Goal: Information Seeking & Learning: Stay updated

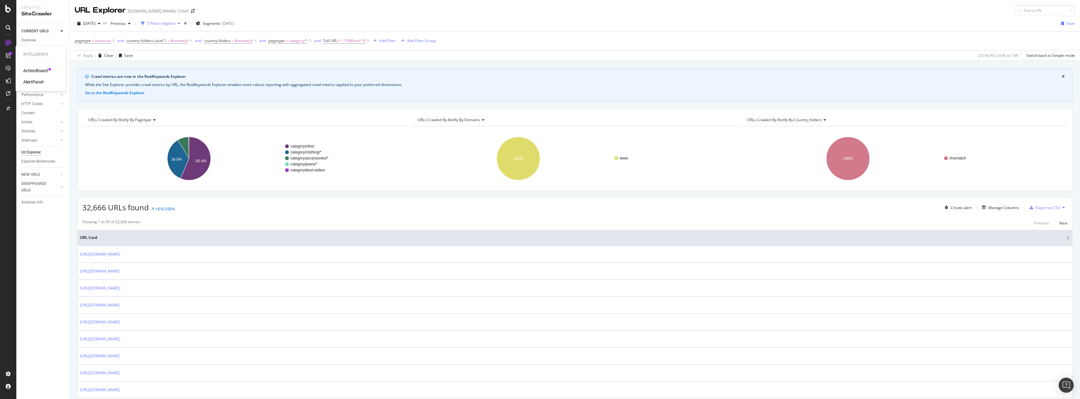
click at [32, 79] on div "AlertPanel" at bounding box center [33, 82] width 20 height 6
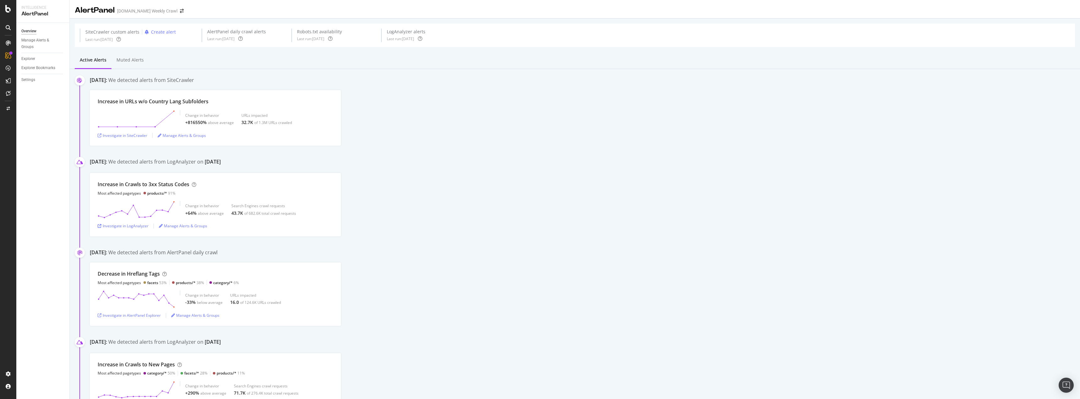
drag, startPoint x: 403, startPoint y: 150, endPoint x: 404, endPoint y: 155, distance: 4.8
